Goal: Transaction & Acquisition: Purchase product/service

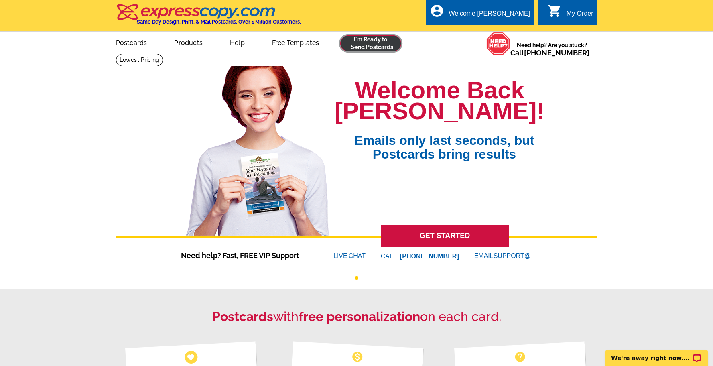
click at [392, 42] on link at bounding box center [370, 43] width 61 height 16
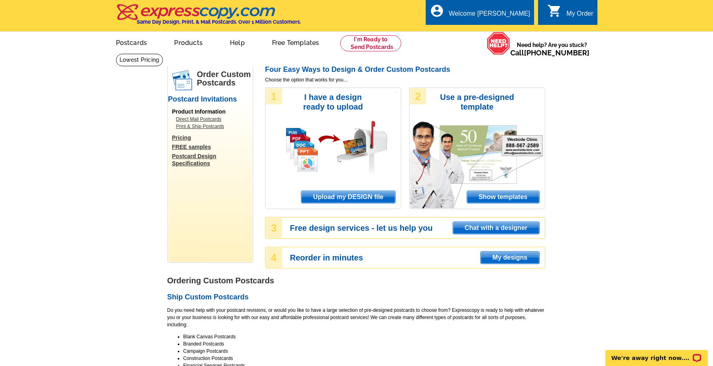
click at [371, 200] on span "Upload my DESIGN file" at bounding box center [348, 197] width 94 height 12
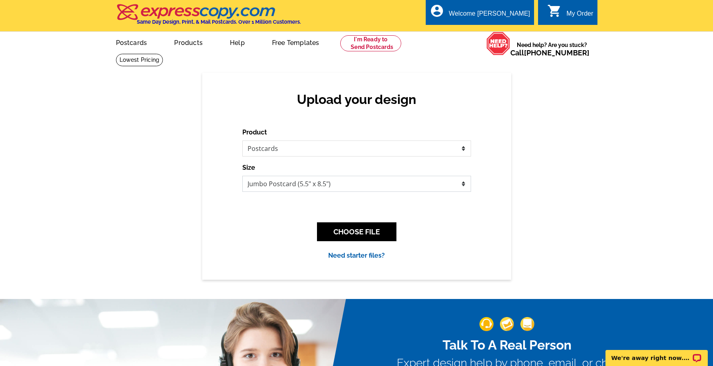
click at [289, 190] on select "Jumbo Postcard (5.5" x 8.5") Regular Postcard (4.25" x 5.6") Panoramic Postcard…" at bounding box center [356, 184] width 229 height 16
select select "1"
click at [242, 176] on select "Jumbo Postcard (5.5" x 8.5") Regular Postcard (4.25" x 5.6") Panoramic Postcard…" at bounding box center [356, 184] width 229 height 16
click at [352, 234] on button "CHOOSE FILE" at bounding box center [356, 231] width 79 height 19
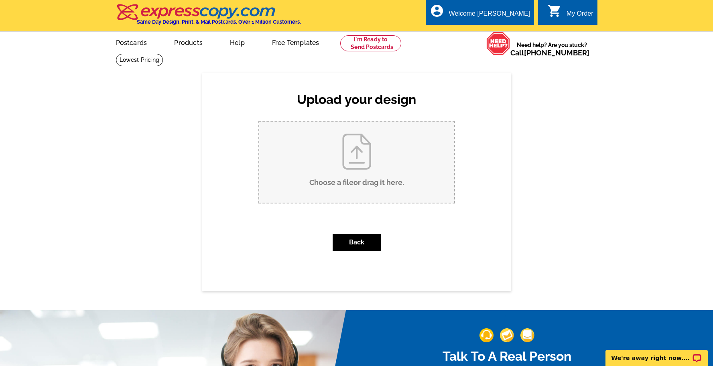
click at [368, 175] on input "Choose a file or drag it here ." at bounding box center [356, 162] width 195 height 81
click at [381, 152] on input "Choose a file or drag it here ." at bounding box center [356, 162] width 195 height 81
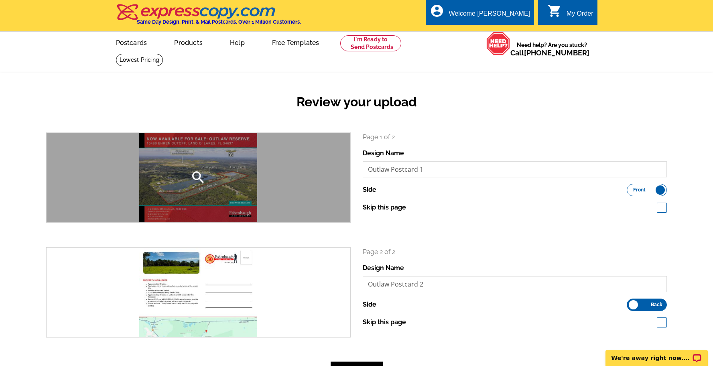
click at [166, 179] on div "search" at bounding box center [199, 178] width 304 height 90
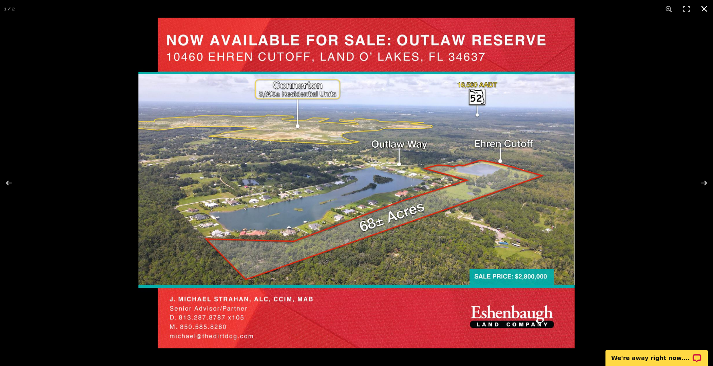
click at [92, 208] on div at bounding box center [356, 183] width 713 height 366
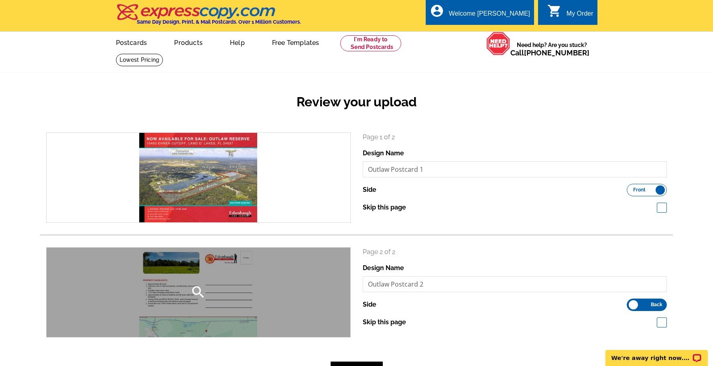
click at [214, 299] on div "search" at bounding box center [199, 293] width 304 height 90
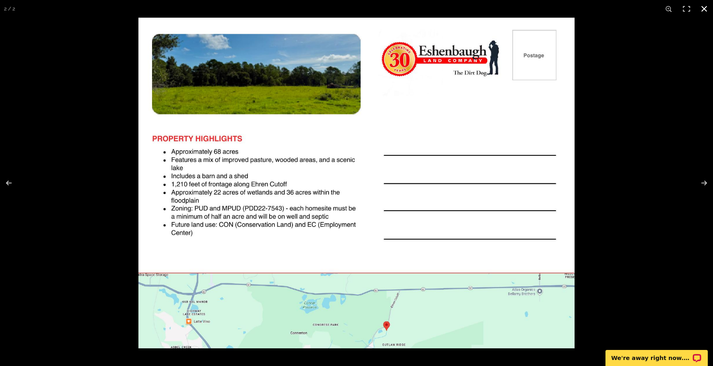
click at [93, 236] on div at bounding box center [356, 183] width 713 height 366
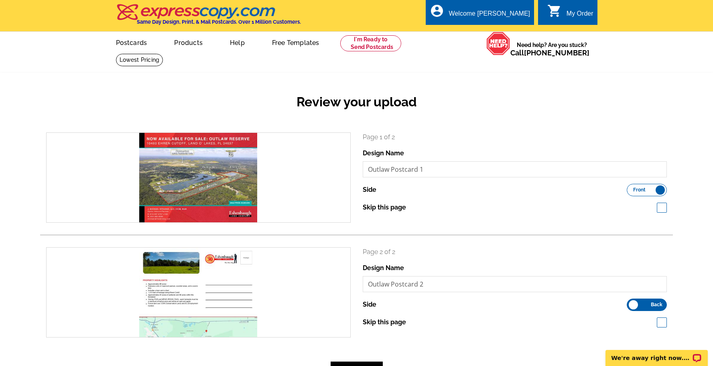
click at [171, 195] on div "search" at bounding box center [199, 178] width 304 height 90
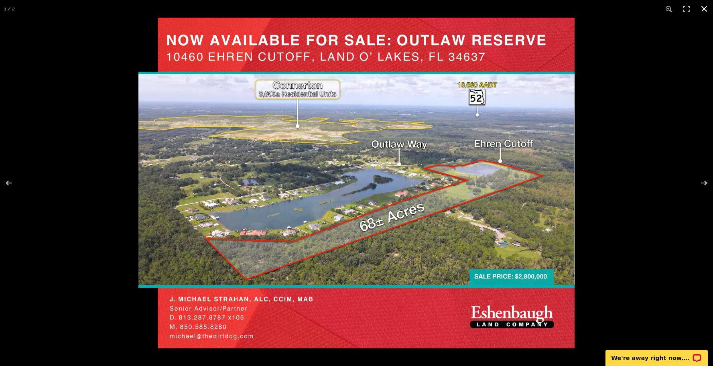
click at [107, 147] on div at bounding box center [356, 183] width 713 height 366
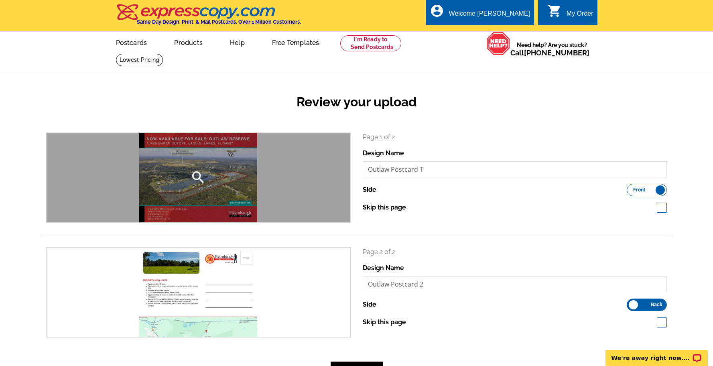
click at [207, 178] on div "search" at bounding box center [199, 178] width 304 height 90
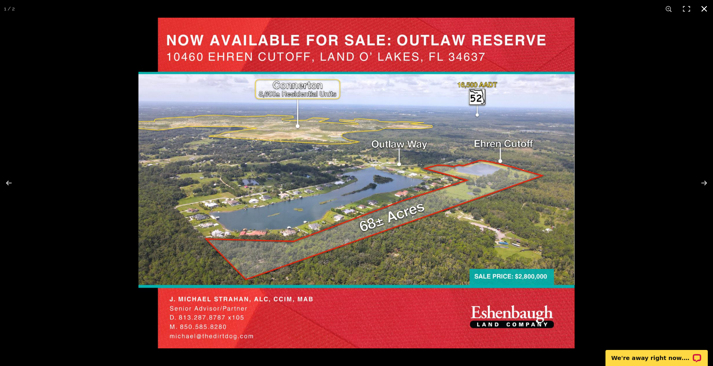
click at [61, 161] on div at bounding box center [356, 183] width 713 height 366
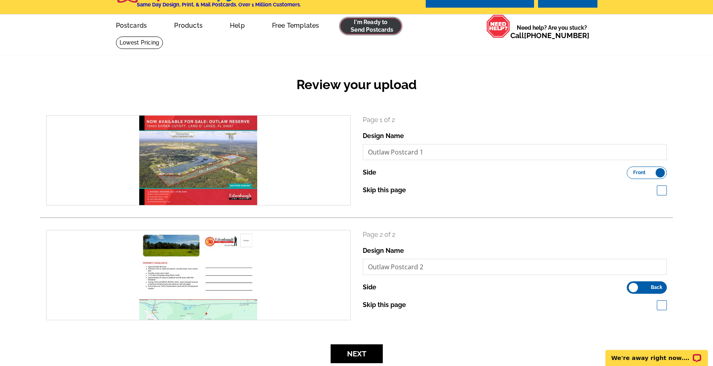
click at [380, 27] on link at bounding box center [370, 26] width 61 height 16
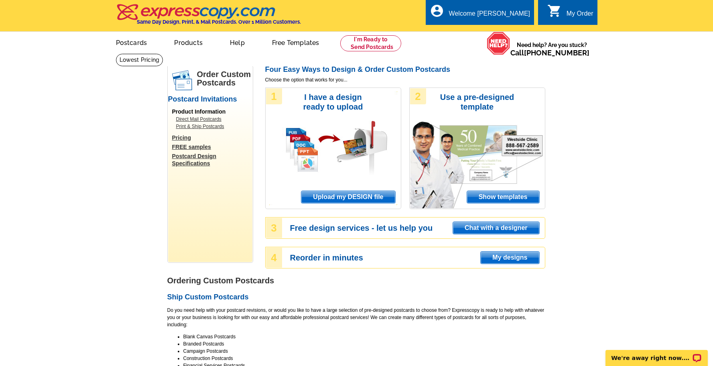
click at [356, 199] on span "Upload my DESIGN file" at bounding box center [348, 197] width 94 height 12
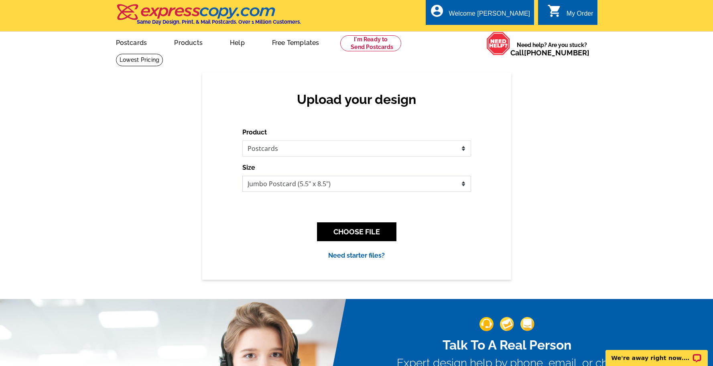
click at [350, 184] on select "Jumbo Postcard (5.5" x 8.5") Regular Postcard (4.25" x 5.6") Panoramic Postcard…" at bounding box center [356, 184] width 229 height 16
select select "1"
click at [242, 176] on select "Jumbo Postcard (5.5" x 8.5") Regular Postcard (4.25" x 5.6") Panoramic Postcard…" at bounding box center [356, 184] width 229 height 16
click at [360, 232] on button "CHOOSE FILE" at bounding box center [356, 231] width 79 height 19
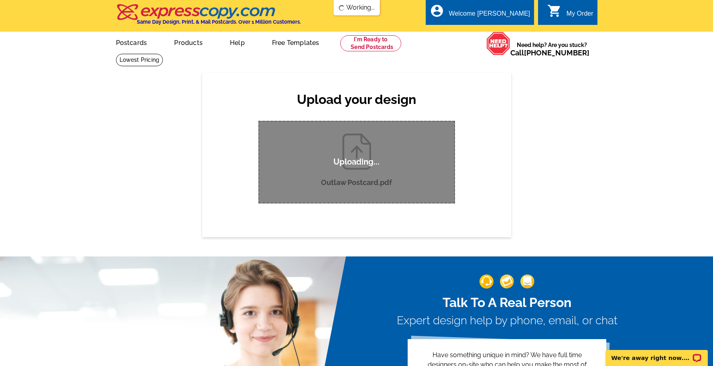
click at [569, 144] on div "Upload your design Product Please select the type of file... Postcards Business…" at bounding box center [356, 155] width 713 height 164
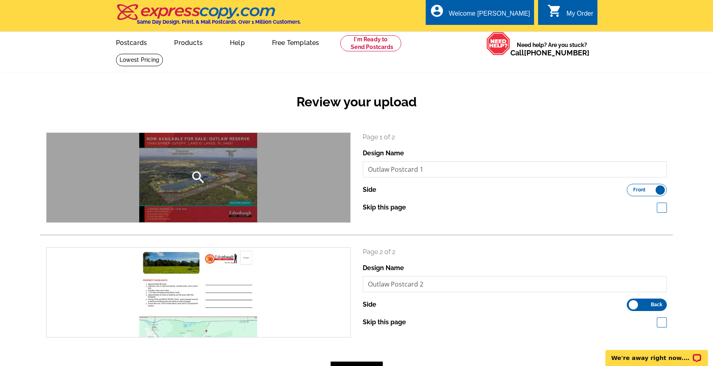
click at [213, 192] on div "search" at bounding box center [199, 178] width 304 height 90
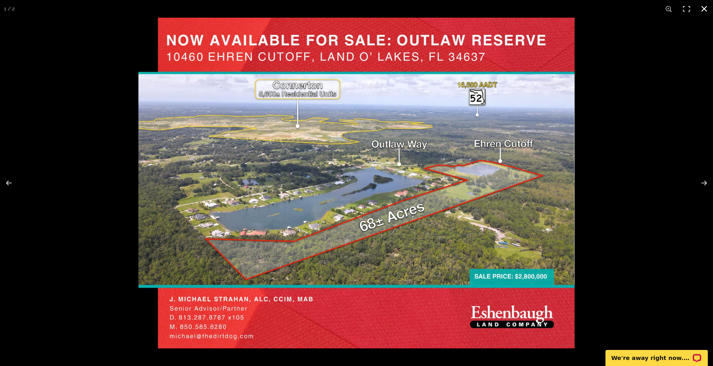
click at [613, 183] on div at bounding box center [494, 201] width 713 height 366
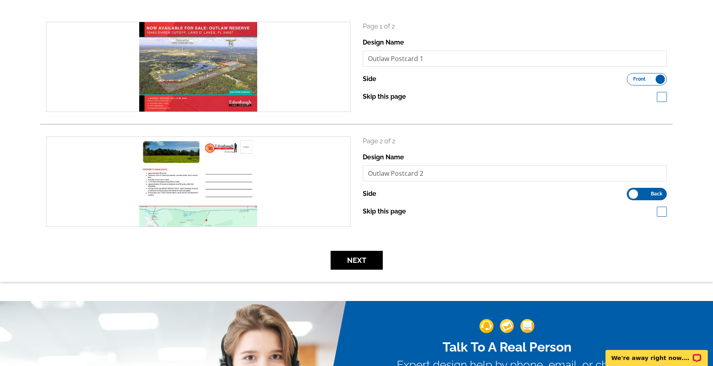
scroll to position [113, 0]
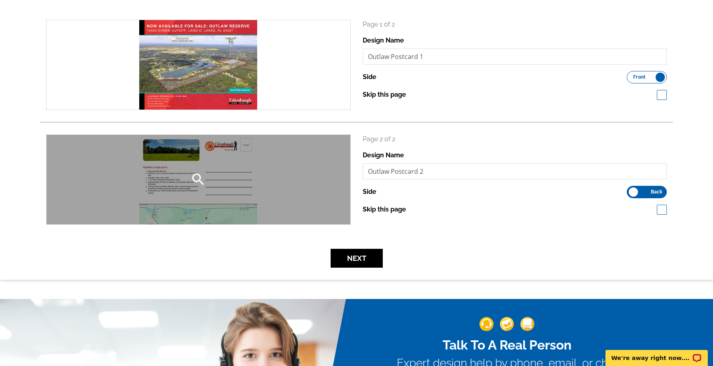
click at [250, 184] on div "search" at bounding box center [199, 180] width 304 height 90
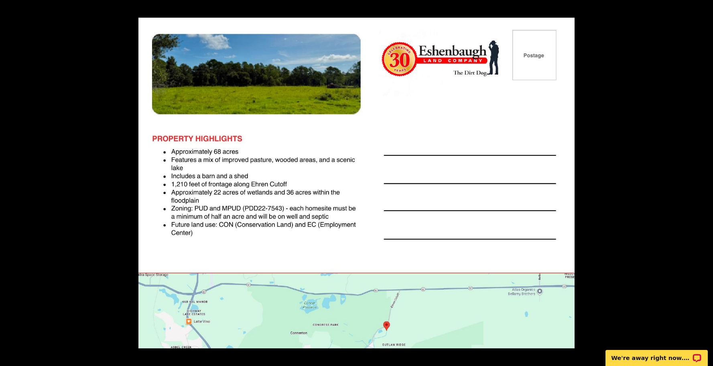
click at [640, 165] on div at bounding box center [494, 201] width 713 height 366
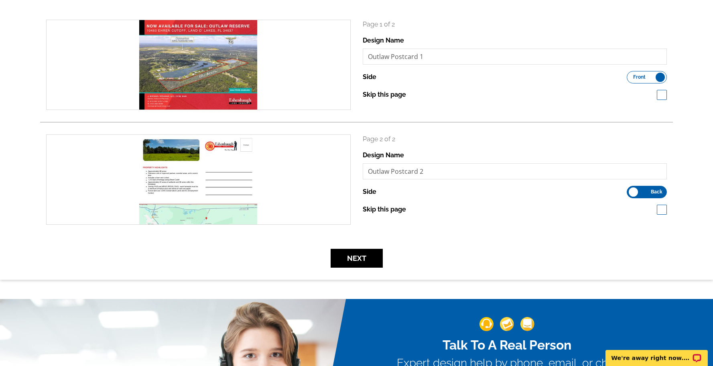
click at [371, 273] on div "Review your upload search Page 1 of 2 Design Name Outlaw Postcard 1 Side Front …" at bounding box center [356, 119] width 713 height 319
click at [370, 256] on button "Next" at bounding box center [357, 258] width 52 height 19
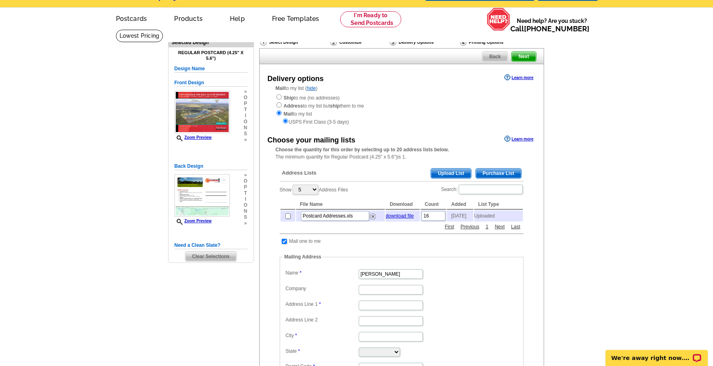
scroll to position [28, 0]
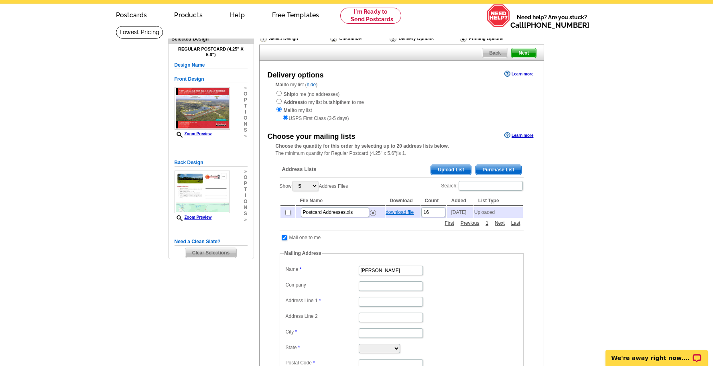
click at [398, 215] on link "download file" at bounding box center [400, 213] width 28 height 6
click at [567, 148] on main "Need Help? call [PHONE_NUMBER], chat with support, or have our designers make s…" at bounding box center [356, 264] width 713 height 476
click at [653, 179] on main "Need Help? call [PHONE_NUMBER], chat with support, or have our designers make s…" at bounding box center [356, 264] width 713 height 476
click at [456, 170] on span "Upload List" at bounding box center [451, 170] width 40 height 10
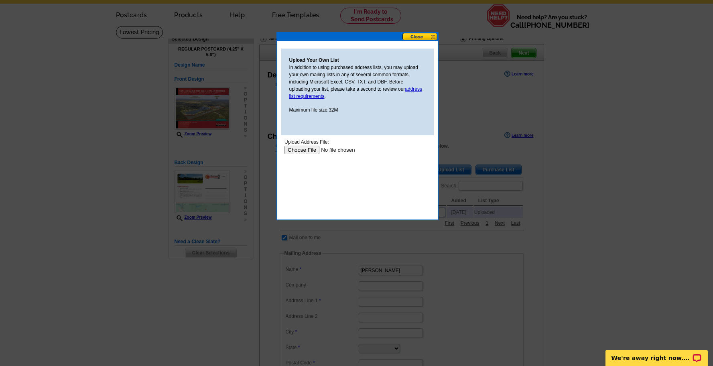
scroll to position [0, 0]
click at [310, 148] on input "file" at bounding box center [335, 150] width 102 height 8
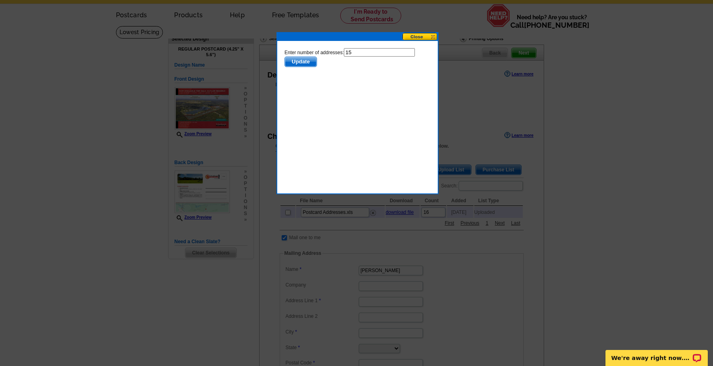
click at [383, 53] on input "15" at bounding box center [379, 52] width 71 height 8
type input "14"
click at [305, 61] on span "Update" at bounding box center [301, 62] width 32 height 10
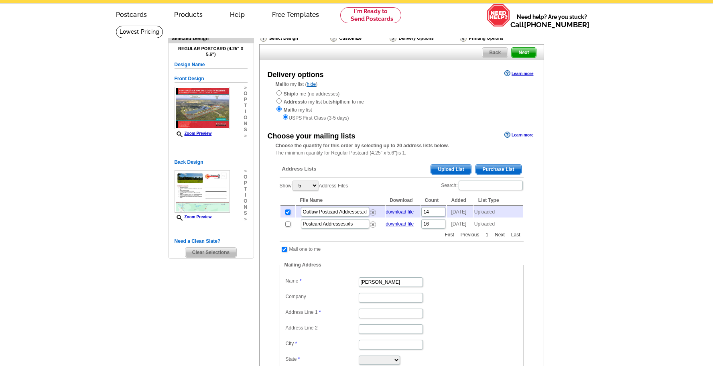
scroll to position [28, 0]
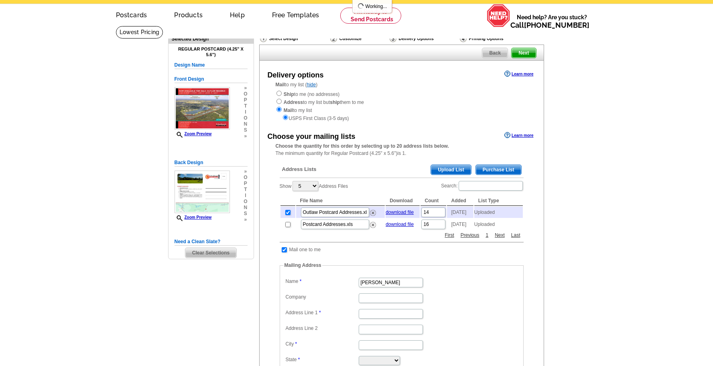
click at [598, 189] on main "Need Help? call [PHONE_NUMBER], chat with support, or have our designers make s…" at bounding box center [356, 295] width 713 height 539
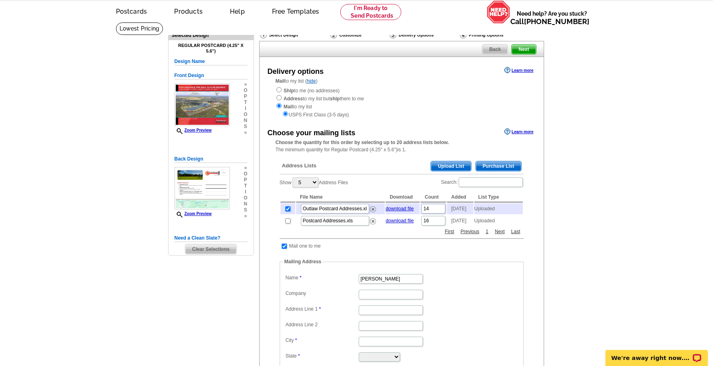
scroll to position [32, 0]
click at [644, 228] on main "Need Help? call 800-260-5887, chat with support, or have our designers make som…" at bounding box center [356, 291] width 713 height 539
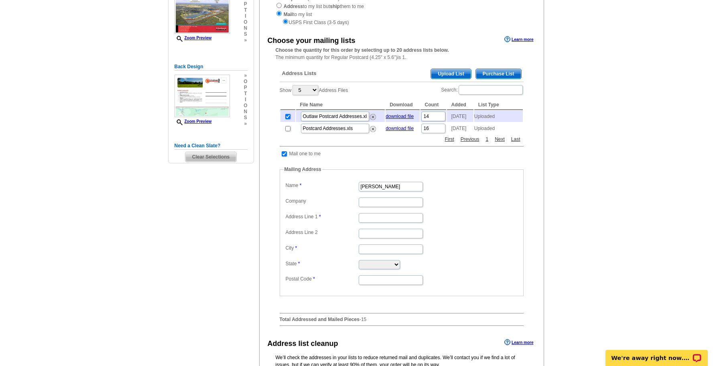
scroll to position [125, 0]
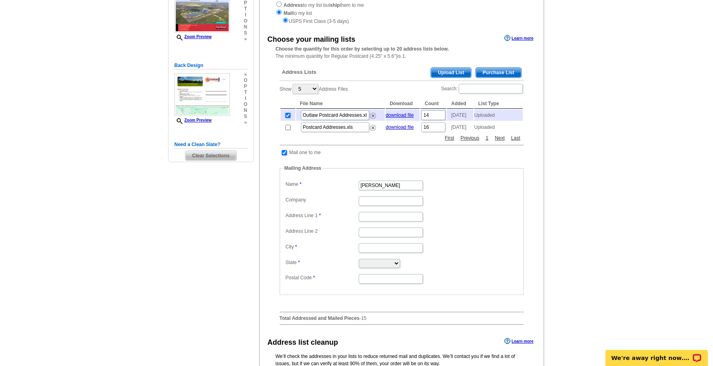
click at [284, 155] on input "checkbox" at bounding box center [284, 152] width 5 height 5
checkbox input "false"
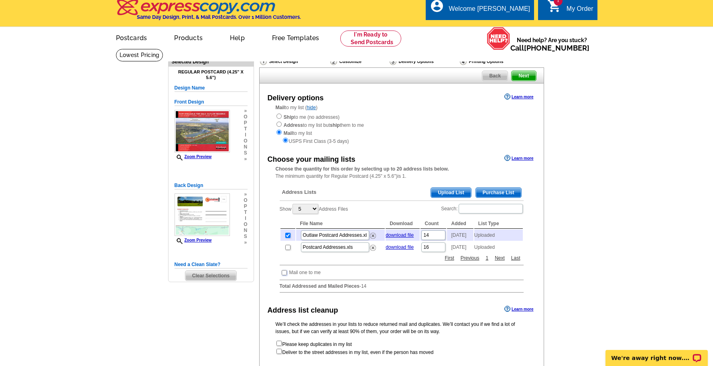
scroll to position [0, 0]
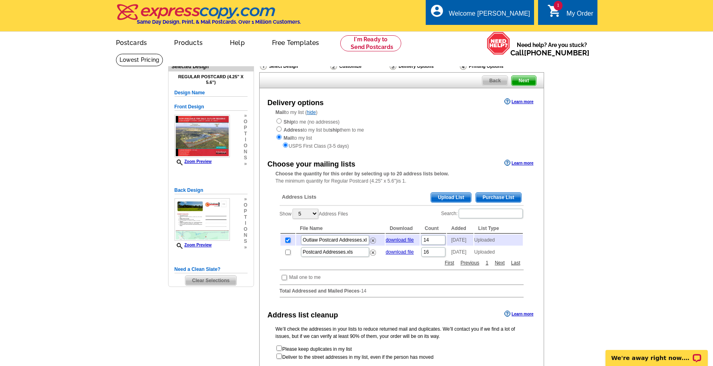
click at [580, 165] on main "Need Help? call 800-260-5887, chat with support, or have our designers make som…" at bounding box center [356, 246] width 713 height 387
click at [603, 149] on main "Need Help? call 800-260-5887, chat with support, or have our designers make som…" at bounding box center [356, 246] width 713 height 387
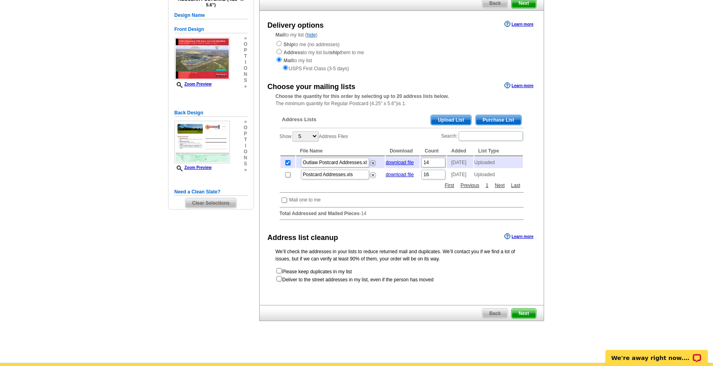
scroll to position [79, 0]
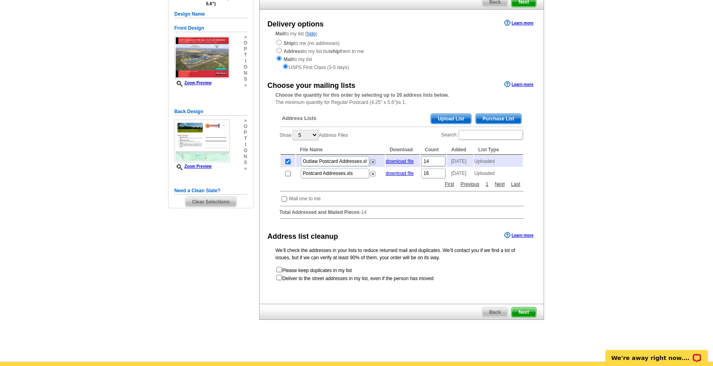
click at [520, 317] on span "Next" at bounding box center [524, 312] width 24 height 10
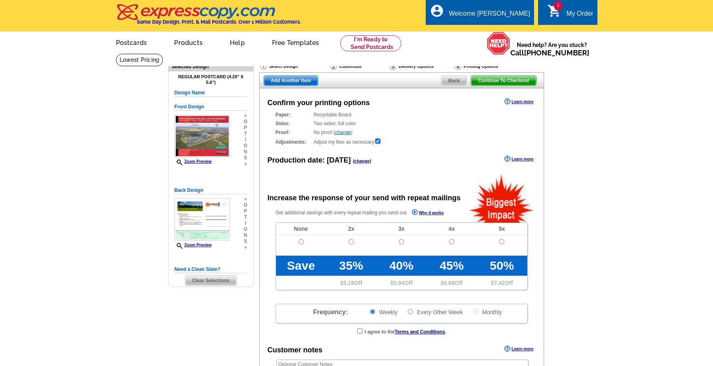
radio input "false"
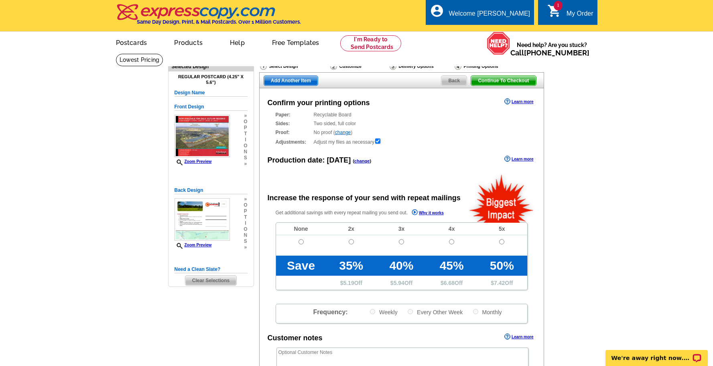
click at [346, 132] on link "change" at bounding box center [343, 133] width 16 height 6
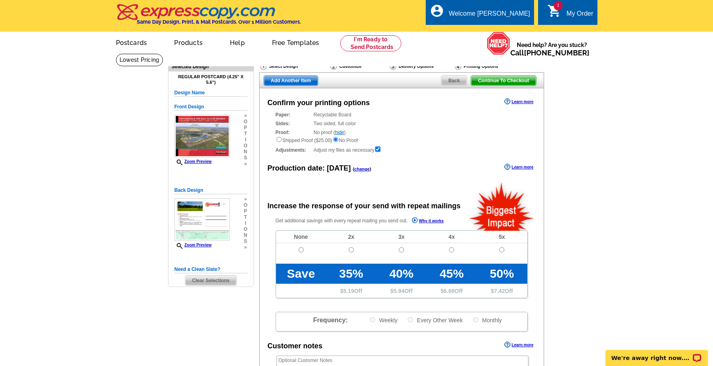
click at [340, 131] on link "hide" at bounding box center [339, 133] width 9 height 6
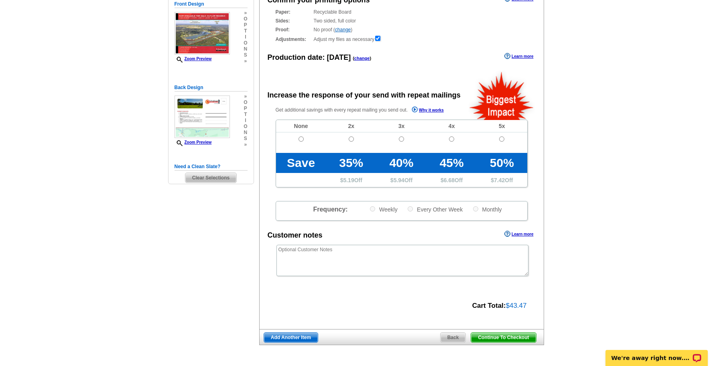
scroll to position [106, 0]
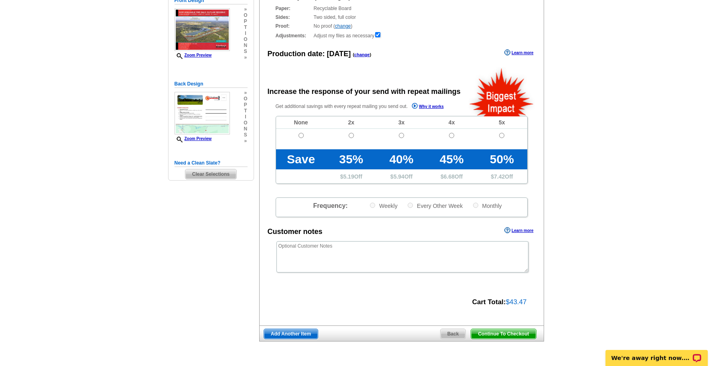
click at [502, 335] on span "Continue To Checkout" at bounding box center [503, 334] width 65 height 10
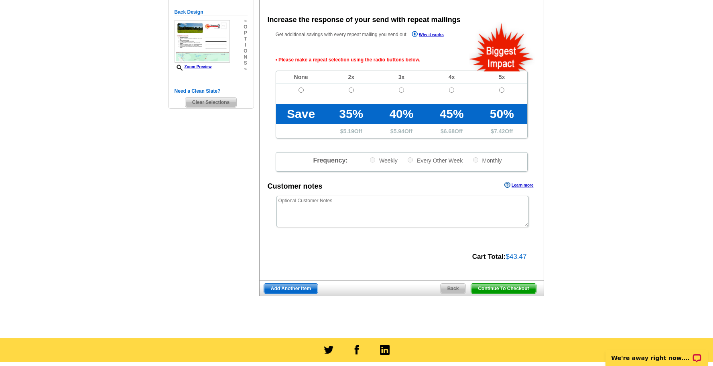
scroll to position [179, 0]
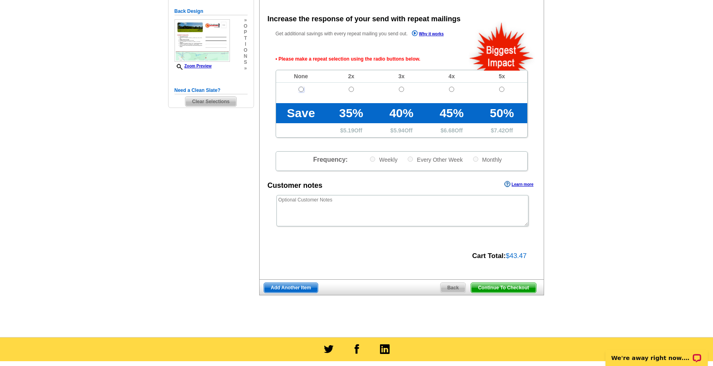
click at [300, 90] on input "radio" at bounding box center [301, 89] width 5 height 5
radio input "true"
click at [504, 288] on span "Continue To Checkout" at bounding box center [503, 288] width 65 height 10
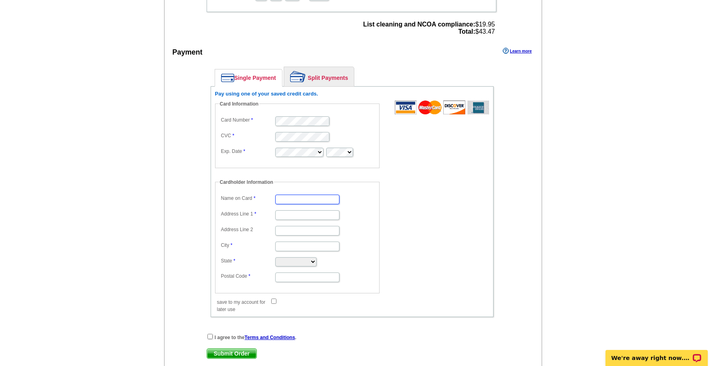
click at [300, 199] on input "Name on Card" at bounding box center [307, 200] width 64 height 10
type input "[PERSON_NAME]"
click at [307, 215] on input "Address Line 1" at bounding box center [307, 215] width 64 height 10
type input "[STREET_ADDRESS]"
click at [287, 242] on input "City" at bounding box center [307, 247] width 64 height 10
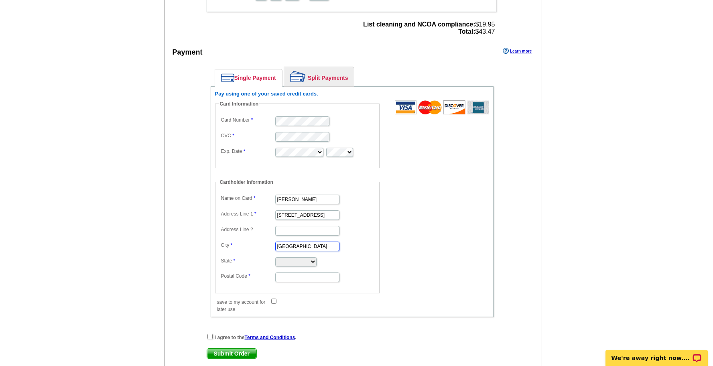
type input "[GEOGRAPHIC_DATA]"
click at [291, 265] on select "[US_STATE] [US_STATE] [US_STATE] [US_STATE] [US_STATE] [US_STATE] [US_STATE] [U…" at bounding box center [295, 261] width 41 height 9
select select "FL"
click at [275, 257] on select "[US_STATE] [US_STATE] [US_STATE] [US_STATE] [US_STATE] [US_STATE] [US_STATE] [U…" at bounding box center [295, 261] width 41 height 9
click at [303, 276] on input "Postal Code" at bounding box center [307, 278] width 64 height 10
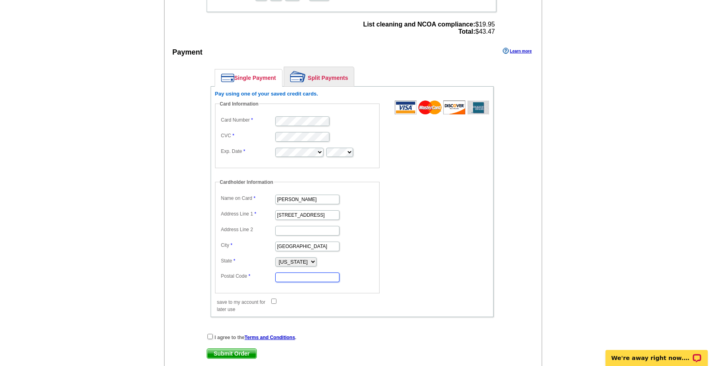
type input "33606"
click at [335, 336] on div "I agree to the Terms and Conditions ." at bounding box center [352, 337] width 291 height 8
click at [210, 337] on input "checkbox" at bounding box center [210, 336] width 5 height 5
checkbox input "true"
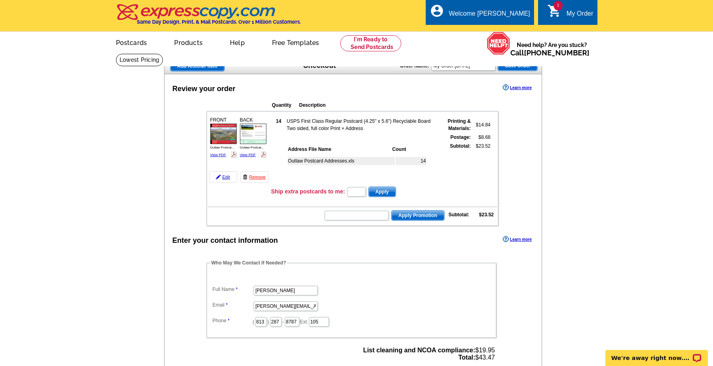
scroll to position [10, 0]
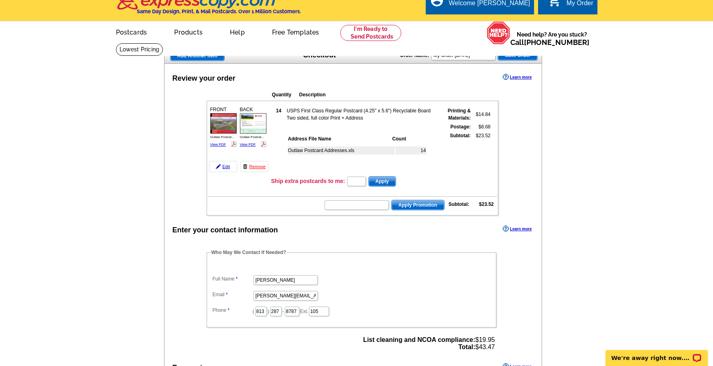
click at [223, 125] on img at bounding box center [223, 123] width 26 height 20
click at [247, 119] on img at bounding box center [253, 123] width 26 height 20
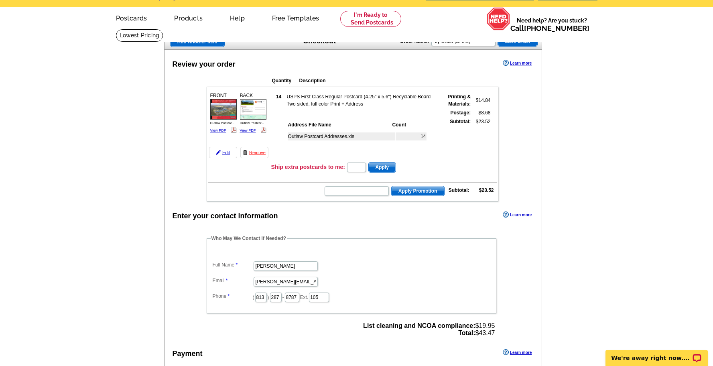
scroll to position [25, 0]
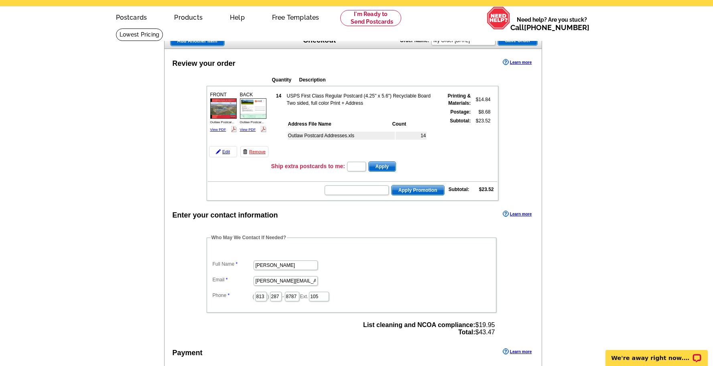
click at [326, 101] on td "USPS First Class Regular Postcard (4.25" x 5.6") Recyclable Board Two sided, fu…" at bounding box center [362, 99] width 151 height 15
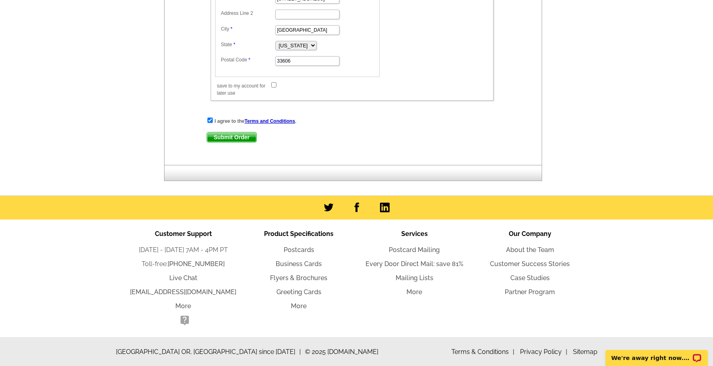
scroll to position [0, 0]
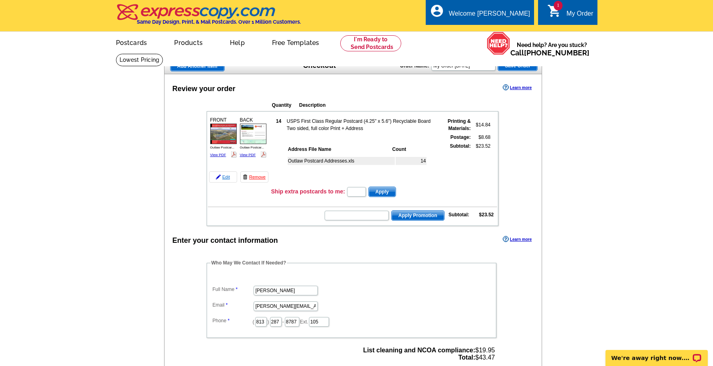
click at [223, 179] on link "Edit" at bounding box center [223, 176] width 28 height 11
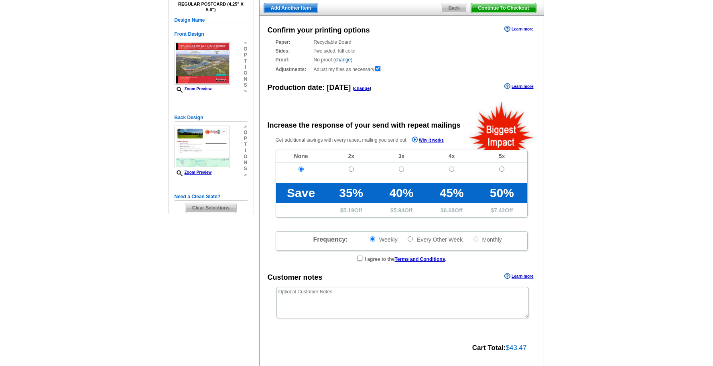
radio input "false"
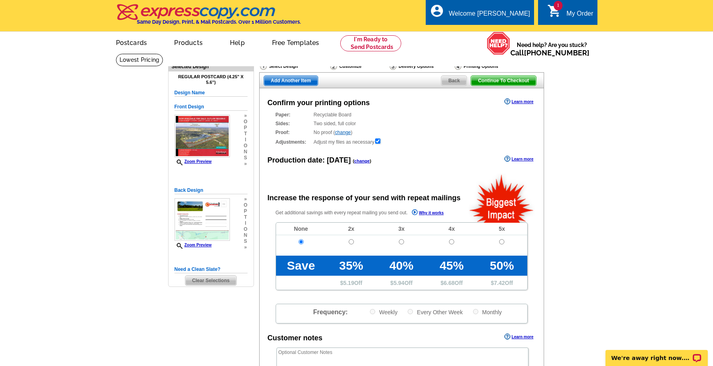
click at [455, 78] on span "Back" at bounding box center [454, 81] width 25 height 10
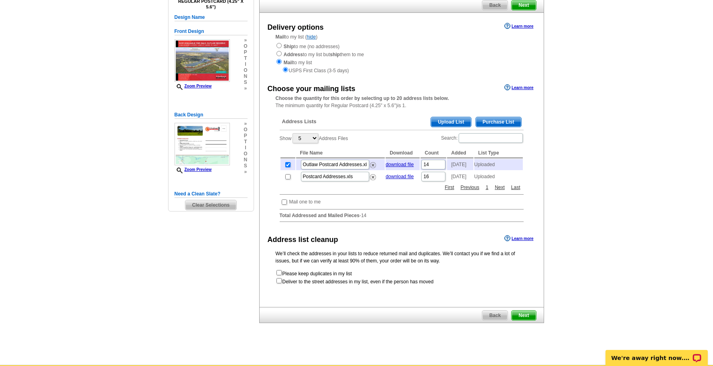
click at [451, 119] on span "Upload List" at bounding box center [451, 122] width 40 height 10
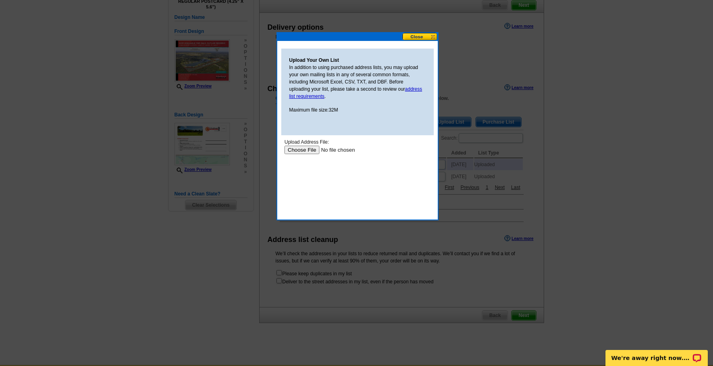
click at [300, 151] on input "file" at bounding box center [335, 150] width 102 height 8
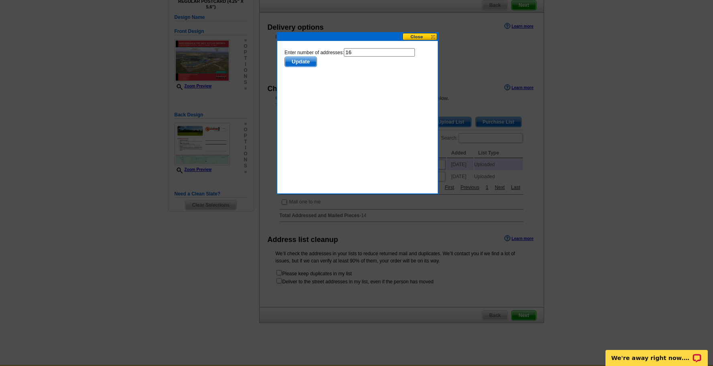
click at [358, 51] on input "16" at bounding box center [379, 52] width 71 height 8
type input "15"
click at [305, 58] on span "Update" at bounding box center [301, 62] width 32 height 10
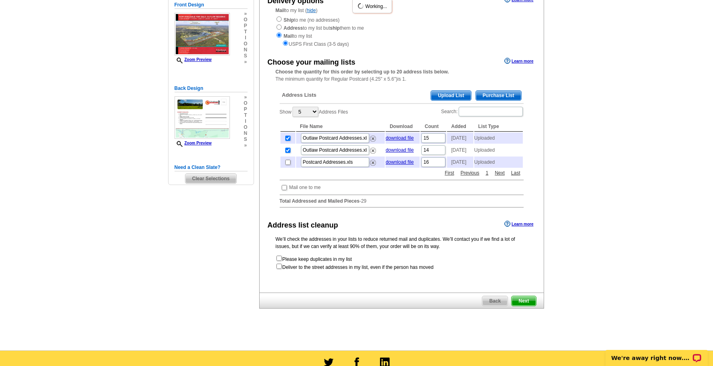
scroll to position [111, 0]
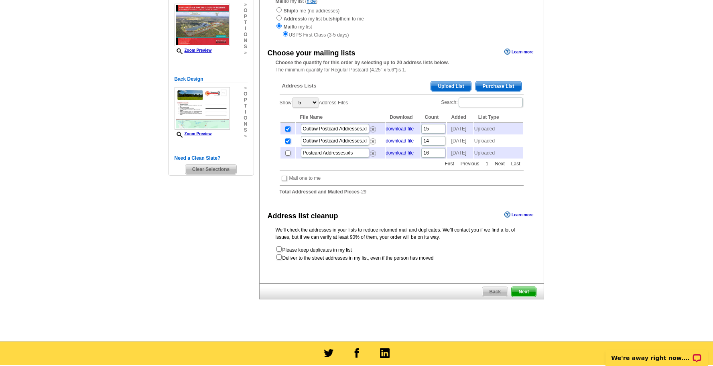
click at [287, 144] on input "checkbox" at bounding box center [287, 140] width 5 height 5
checkbox input "false"
click at [370, 144] on img at bounding box center [373, 141] width 6 height 6
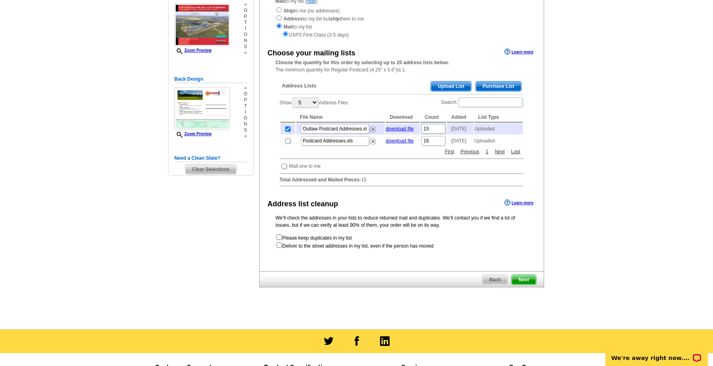
click at [678, 146] on main "Need Help? call 800-260-5887, chat with support, or have our designers make som…" at bounding box center [356, 135] width 713 height 387
click at [524, 285] on span "Next" at bounding box center [524, 280] width 24 height 10
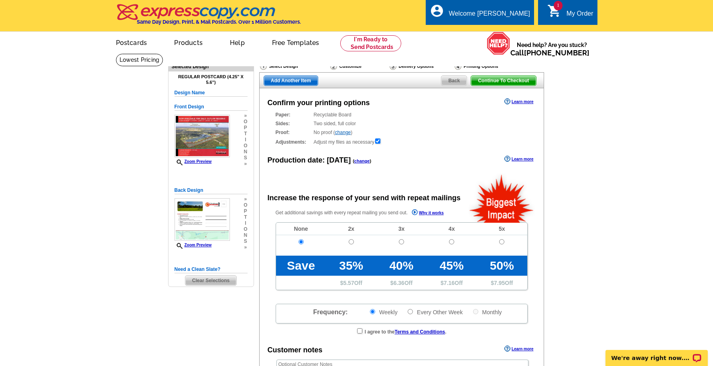
radio input "false"
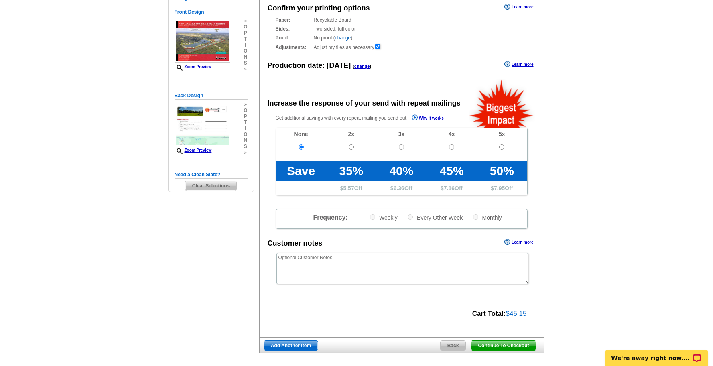
scroll to position [111, 0]
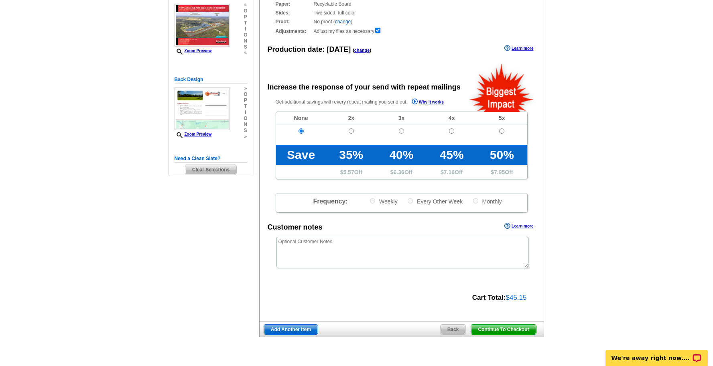
click at [501, 328] on span "Continue To Checkout" at bounding box center [503, 330] width 65 height 10
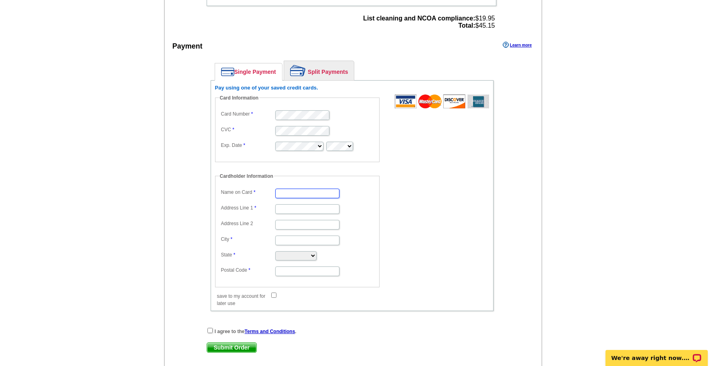
click at [287, 192] on input "Name on Card" at bounding box center [307, 194] width 64 height 10
type input "[PERSON_NAME]"
click at [313, 211] on input "Address Line 1" at bounding box center [307, 209] width 64 height 10
type input "[STREET_ADDRESS]"
click at [295, 239] on input "City" at bounding box center [307, 241] width 64 height 10
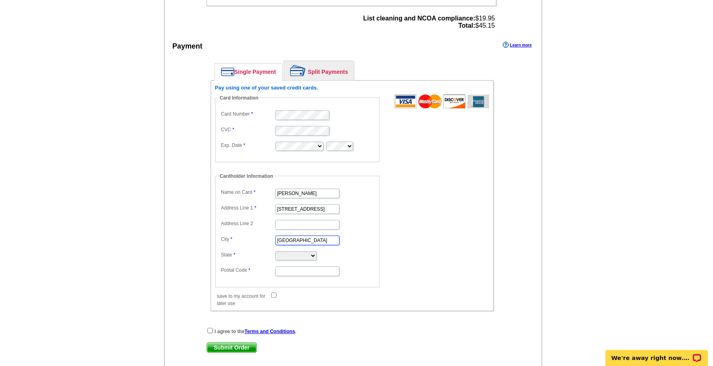
type input "[GEOGRAPHIC_DATA]"
select select "FL"
click at [290, 271] on input "Postal Code" at bounding box center [307, 272] width 64 height 10
type input "33606"
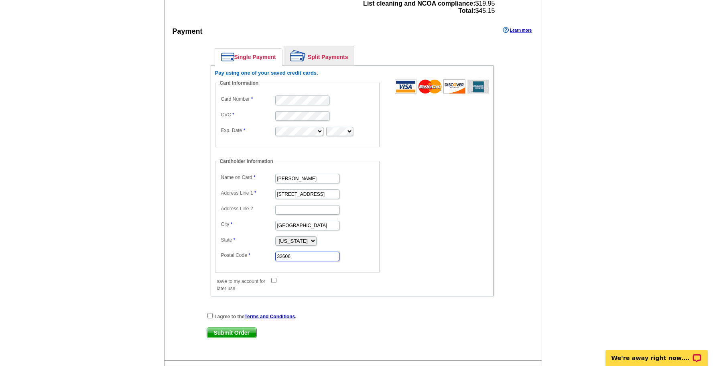
scroll to position [349, 0]
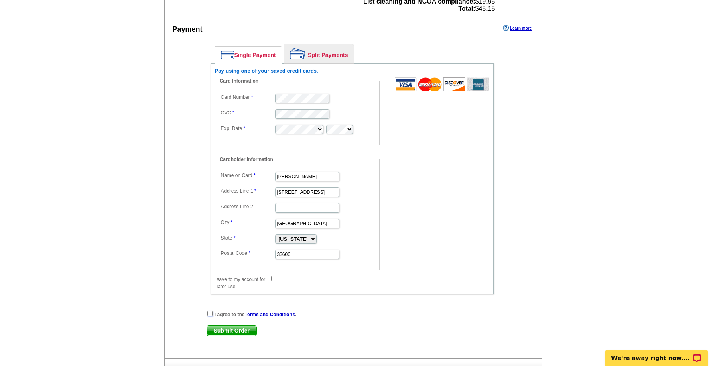
click at [210, 315] on input "checkbox" at bounding box center [210, 313] width 5 height 5
checkbox input "true"
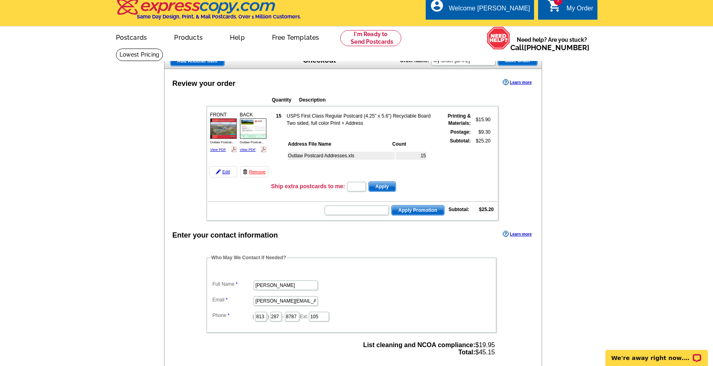
scroll to position [0, 0]
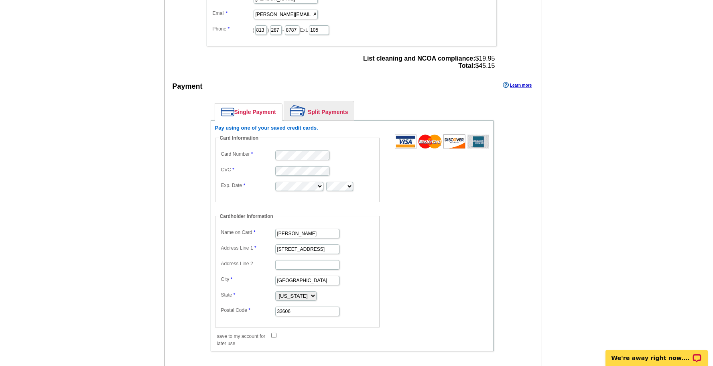
scroll to position [542, 0]
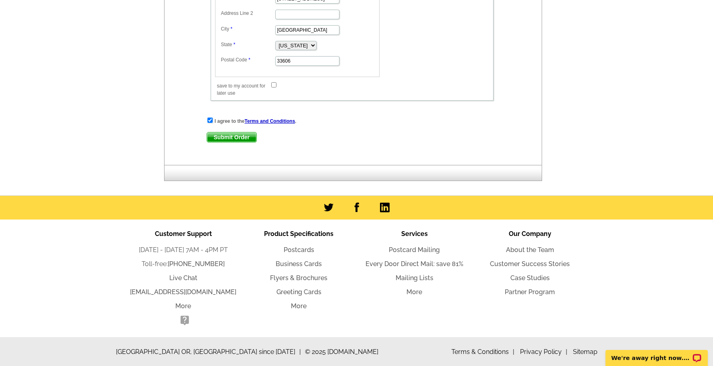
click at [236, 140] on span "Submit Order" at bounding box center [231, 137] width 49 height 10
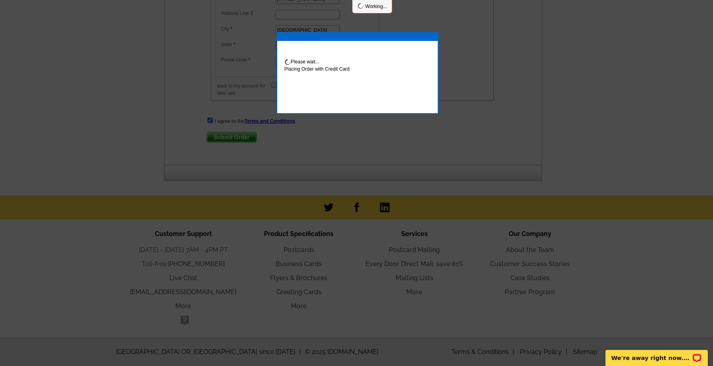
scroll to position [583, 0]
